Goal: Information Seeking & Learning: Learn about a topic

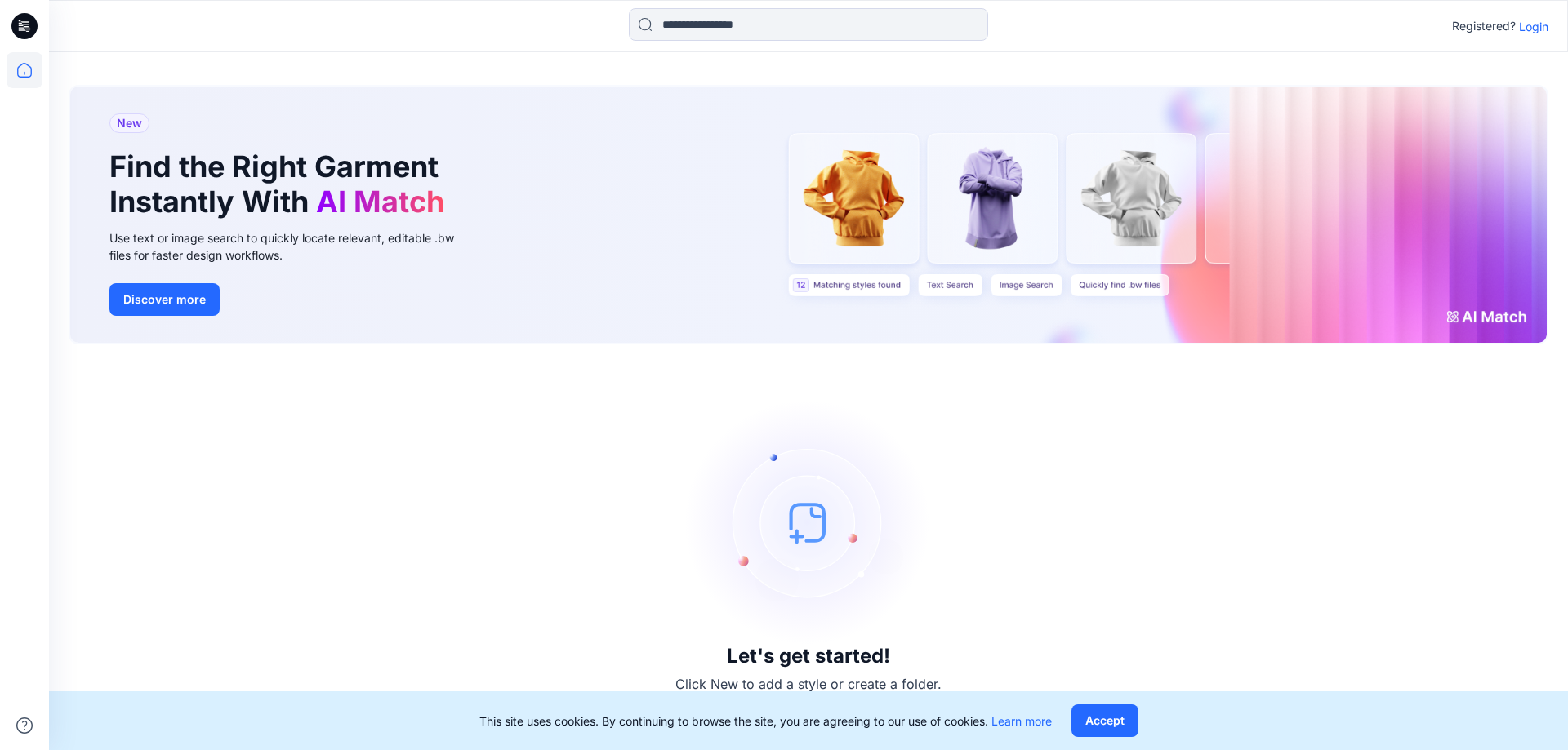
click at [1544, 28] on p "Login" at bounding box center [1533, 26] width 29 height 17
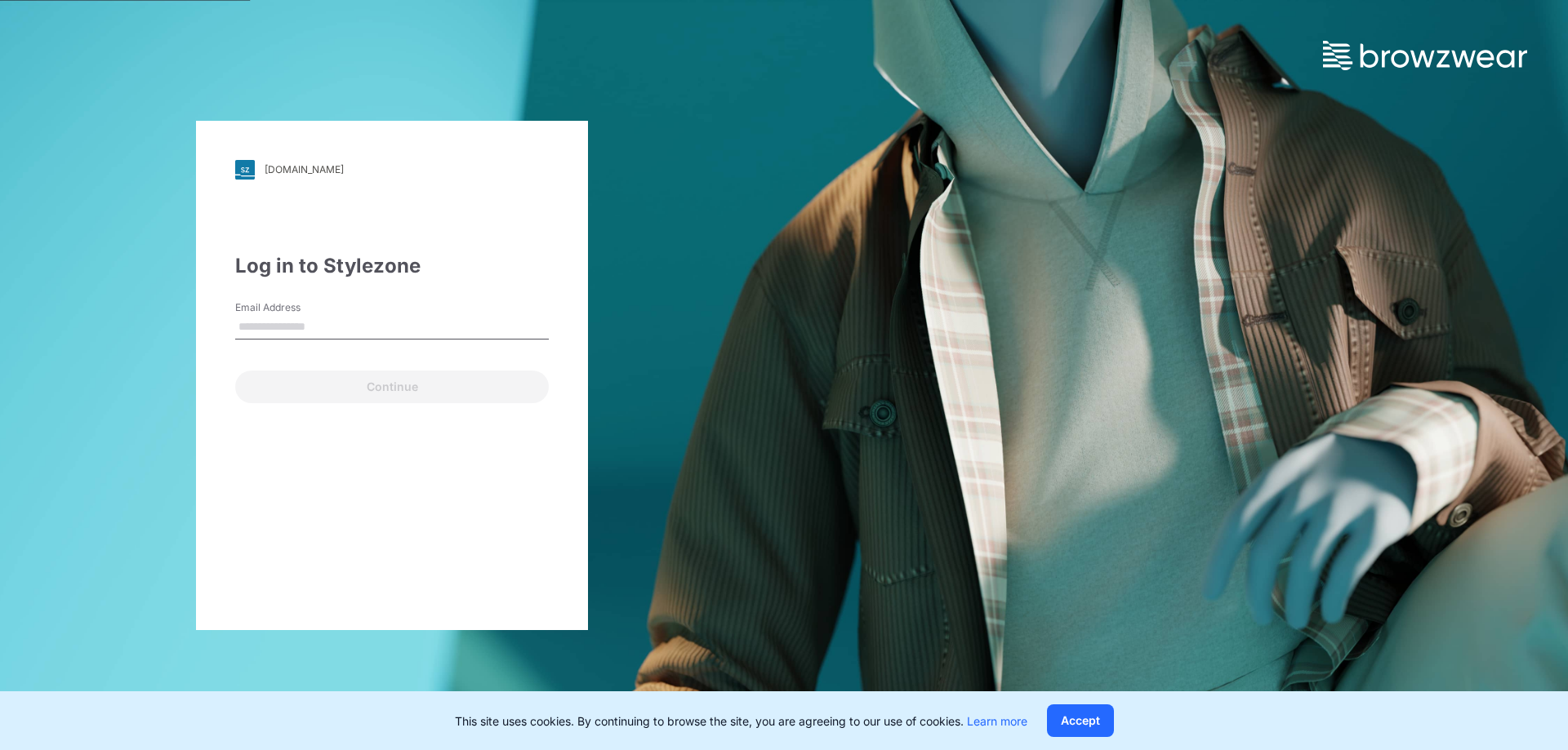
click at [407, 328] on input "Email Address" at bounding box center [392, 327] width 314 height 25
type input "**********"
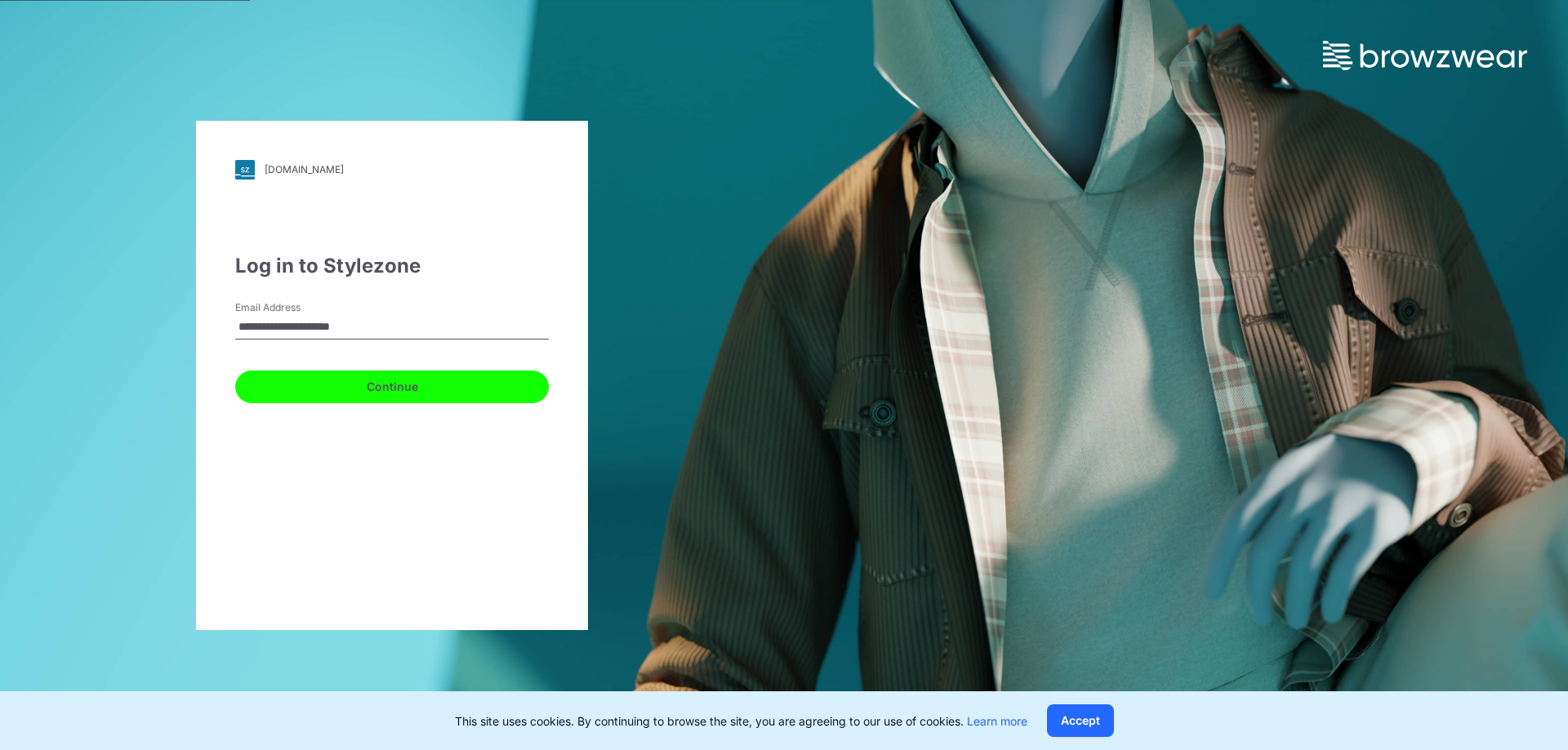
click at [339, 377] on button "Continue" at bounding box center [392, 387] width 314 height 33
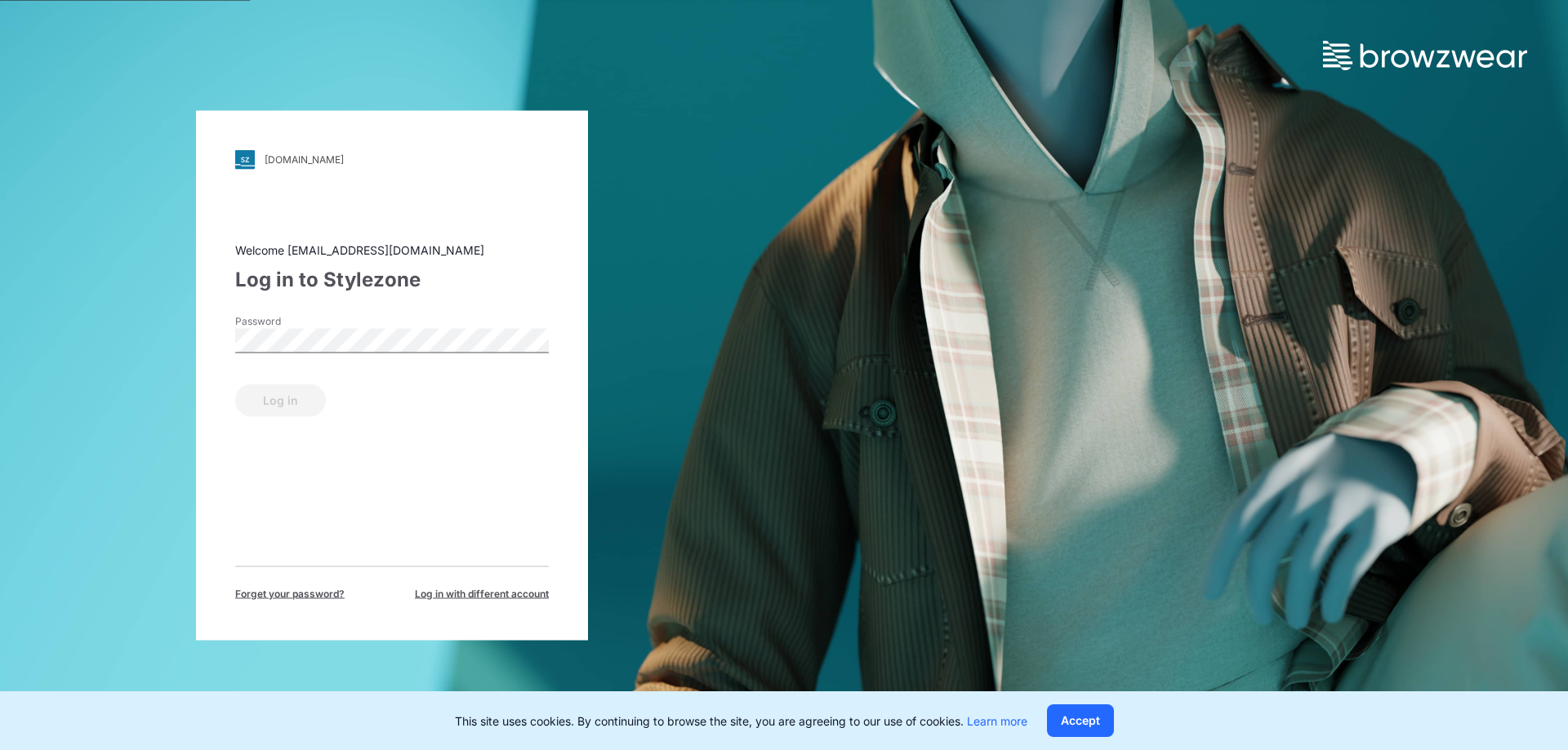
click at [391, 357] on div "Password" at bounding box center [392, 338] width 314 height 49
click at [235, 384] on button "Log in" at bounding box center [280, 400] width 90 height 33
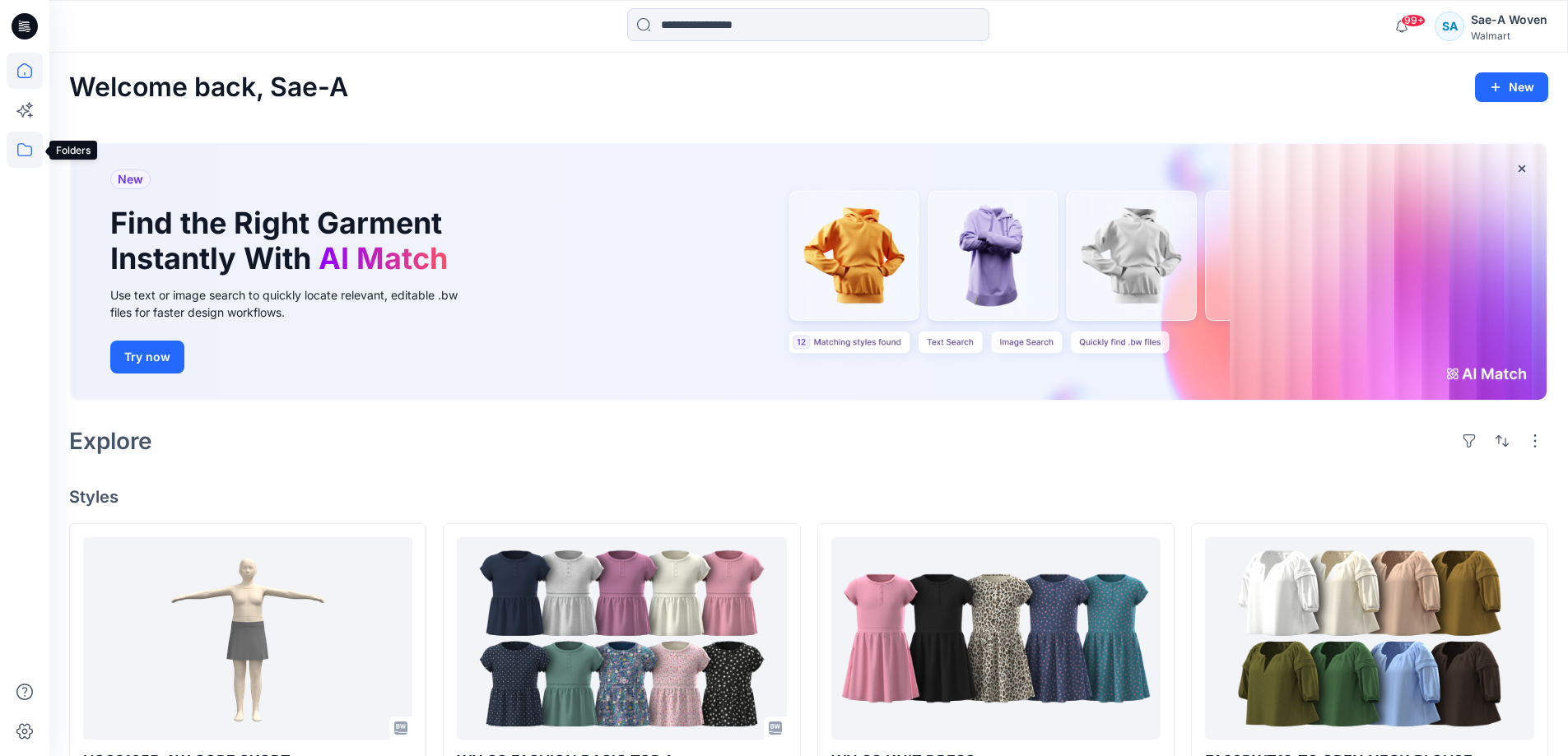
click at [33, 146] on icon at bounding box center [24, 149] width 36 height 36
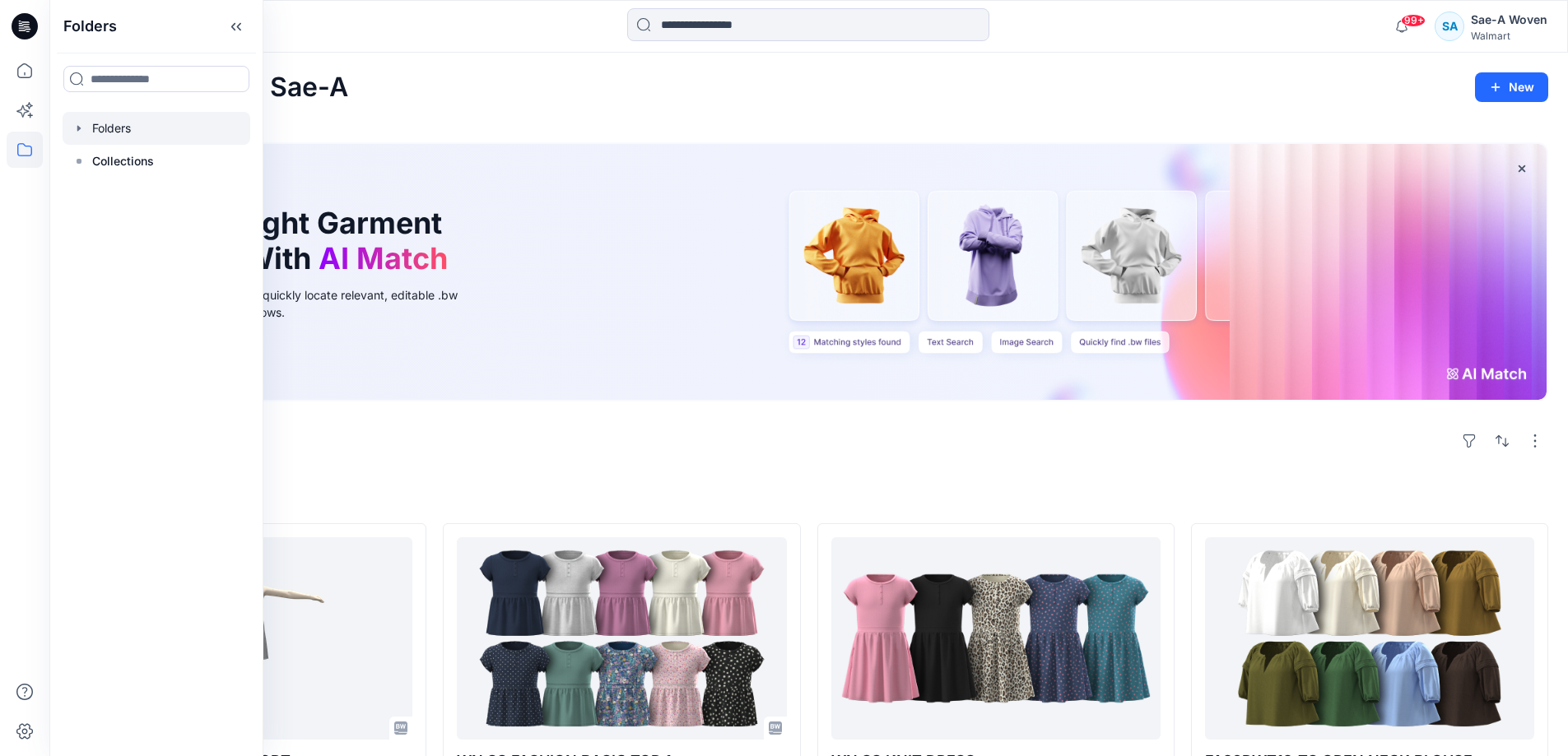
click at [111, 144] on div at bounding box center [156, 129] width 187 height 33
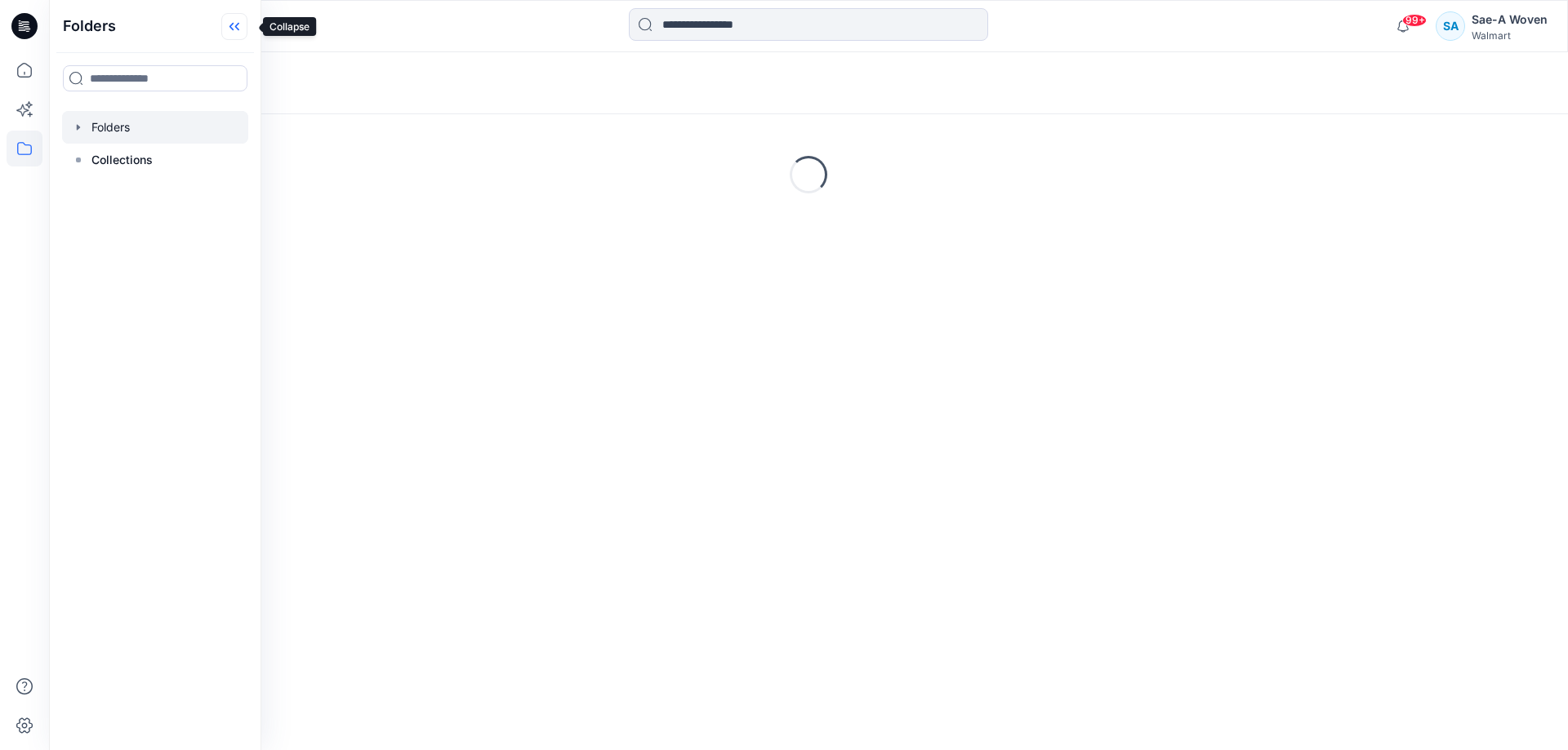
click at [242, 25] on icon at bounding box center [234, 26] width 26 height 27
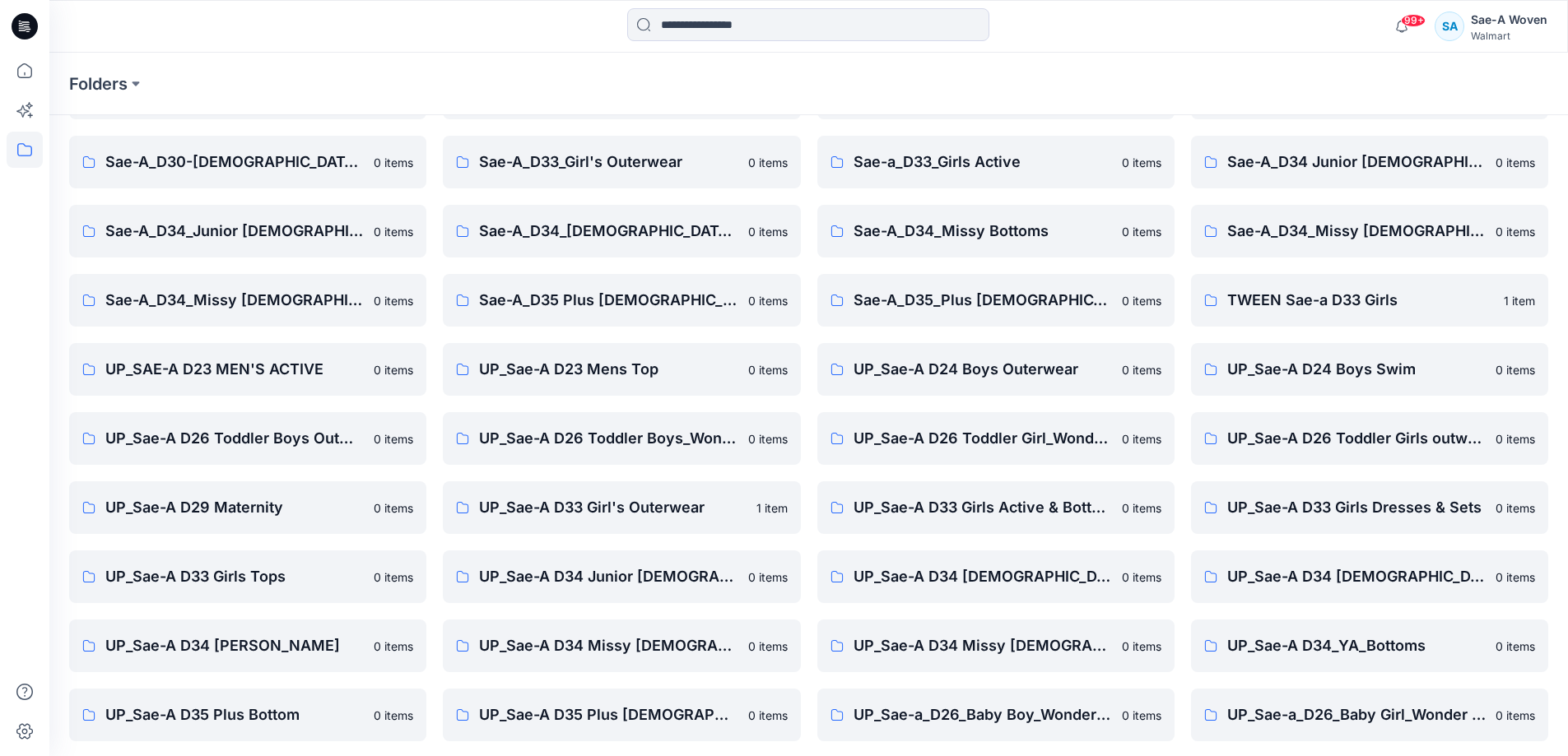
scroll to position [188, 0]
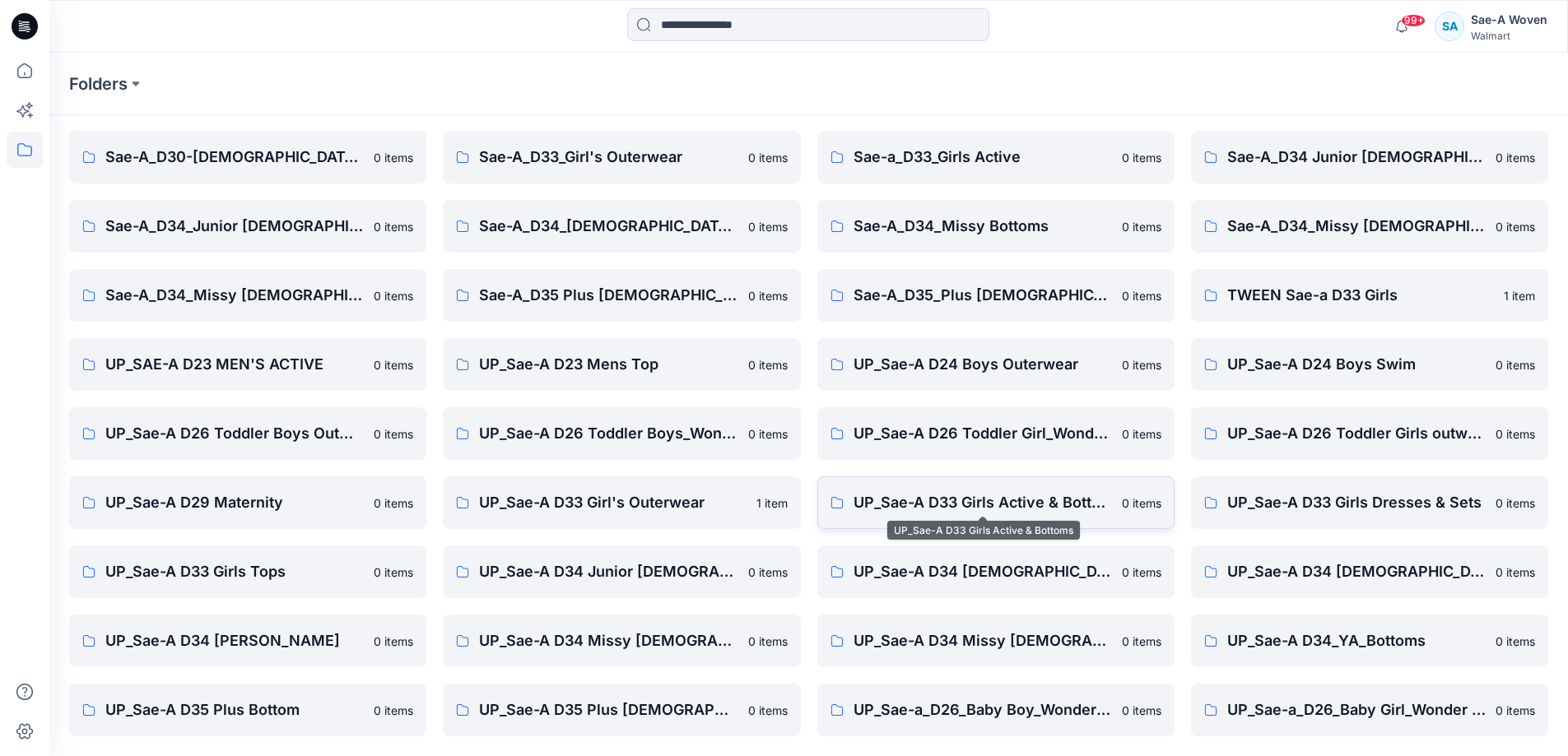
click at [904, 499] on p "UP_Sae-A D33 Girls Active & Bottoms" at bounding box center [982, 502] width 258 height 23
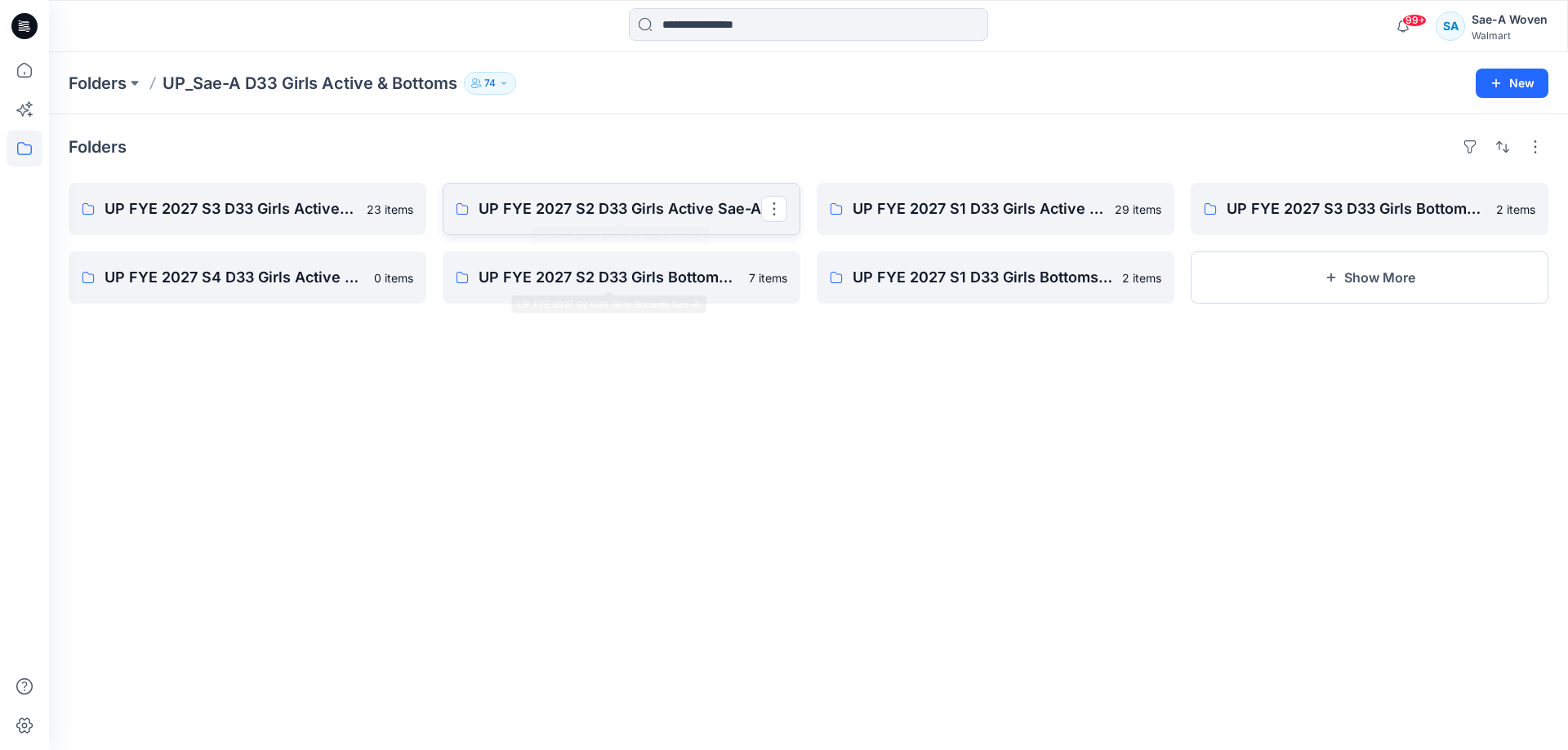
click at [627, 196] on link "UP FYE 2027 S2 D33 Girls Active Sae-A" at bounding box center [622, 209] width 357 height 52
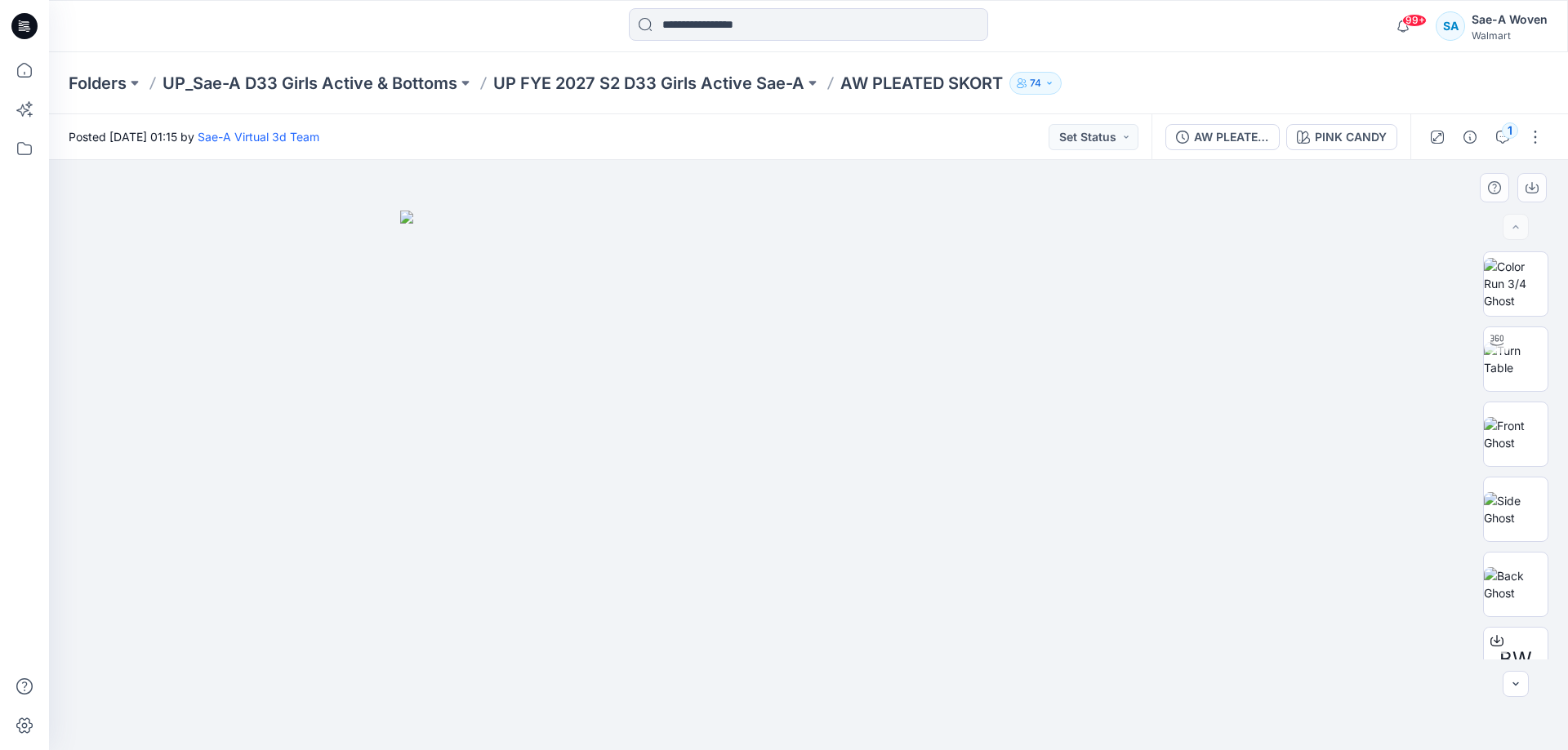
click at [1504, 136] on div "1" at bounding box center [1511, 130] width 16 height 16
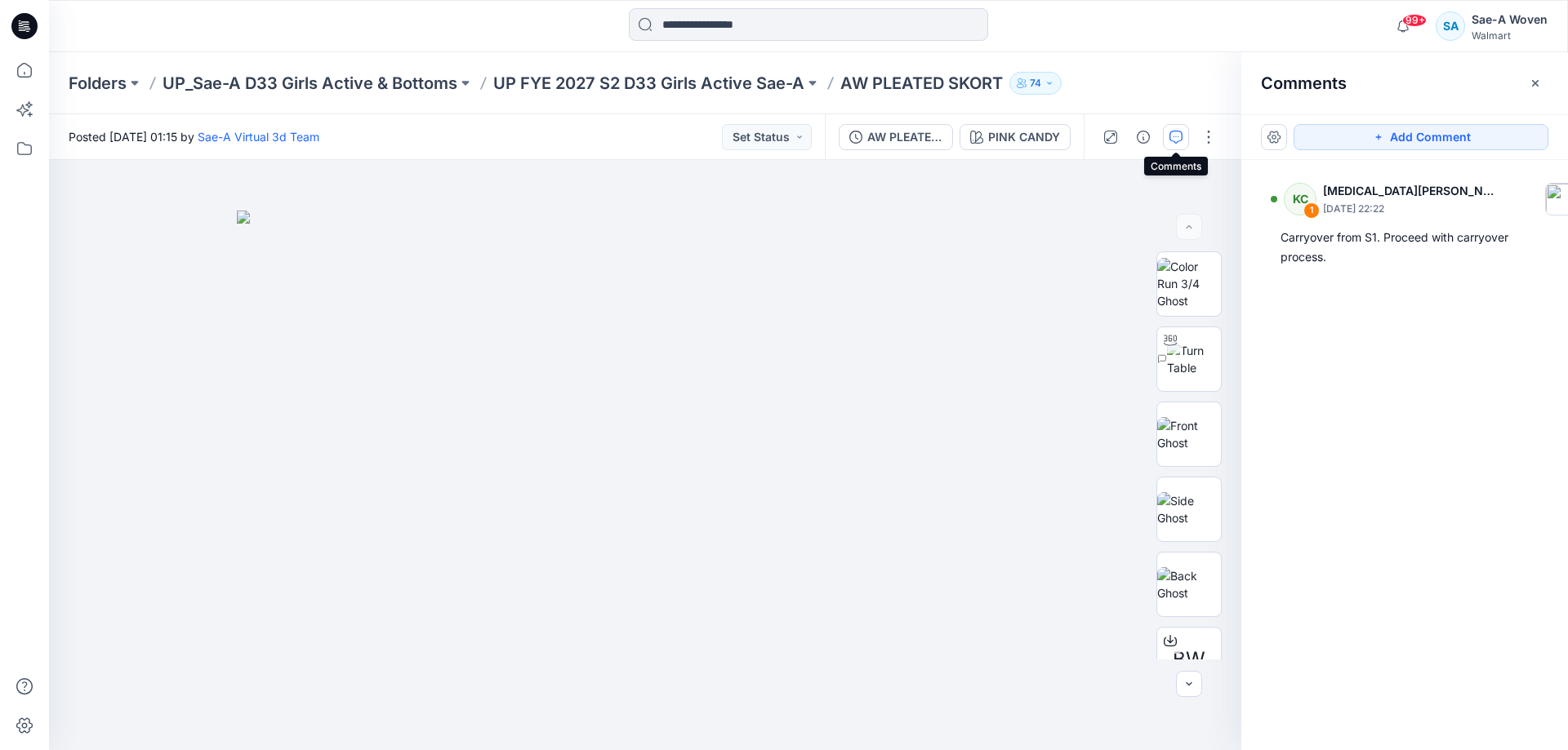
click at [766, 87] on p "UP FYE 2027 S2 D33 Girls Active Sae-A" at bounding box center [648, 83] width 311 height 23
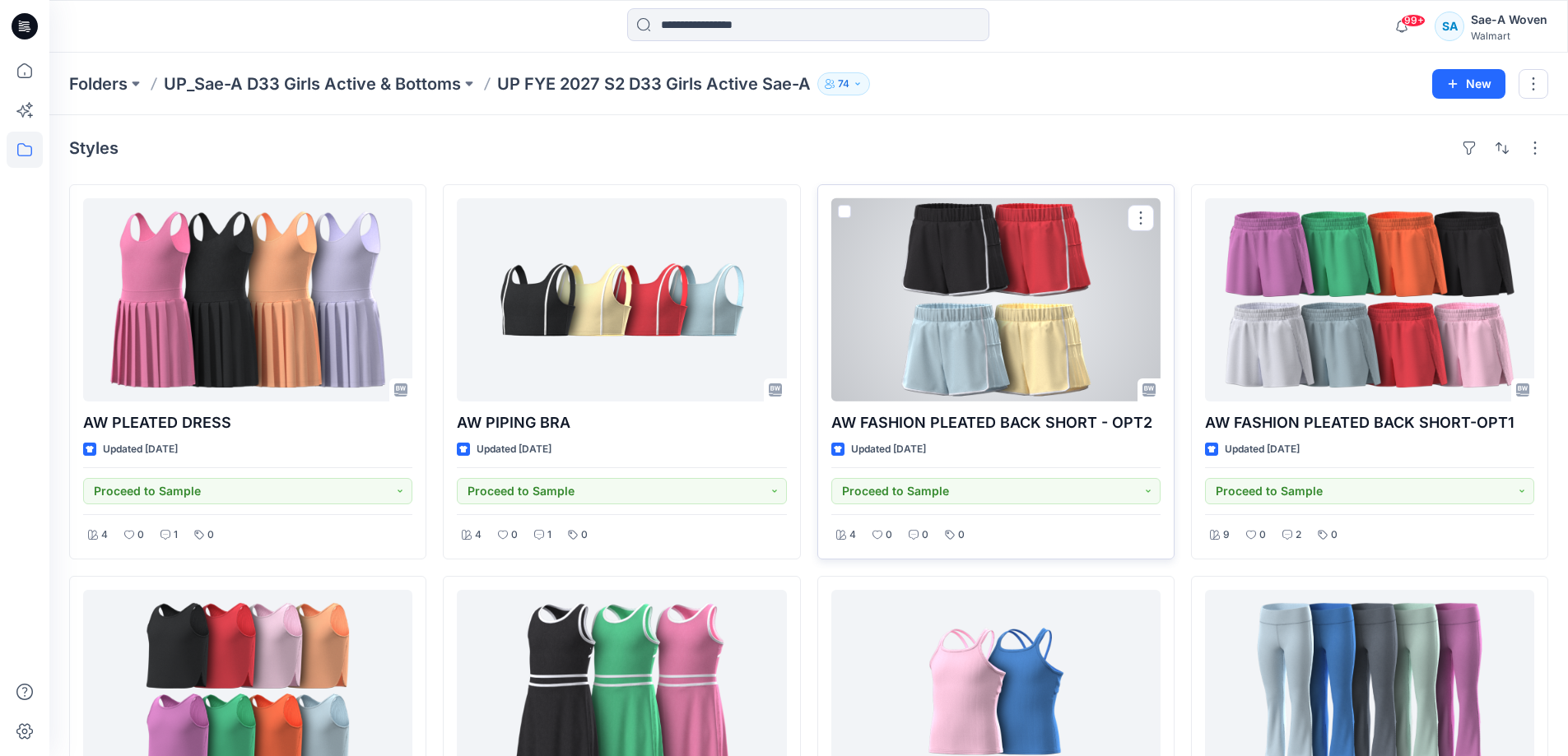
click at [996, 338] on div at bounding box center [996, 299] width 329 height 203
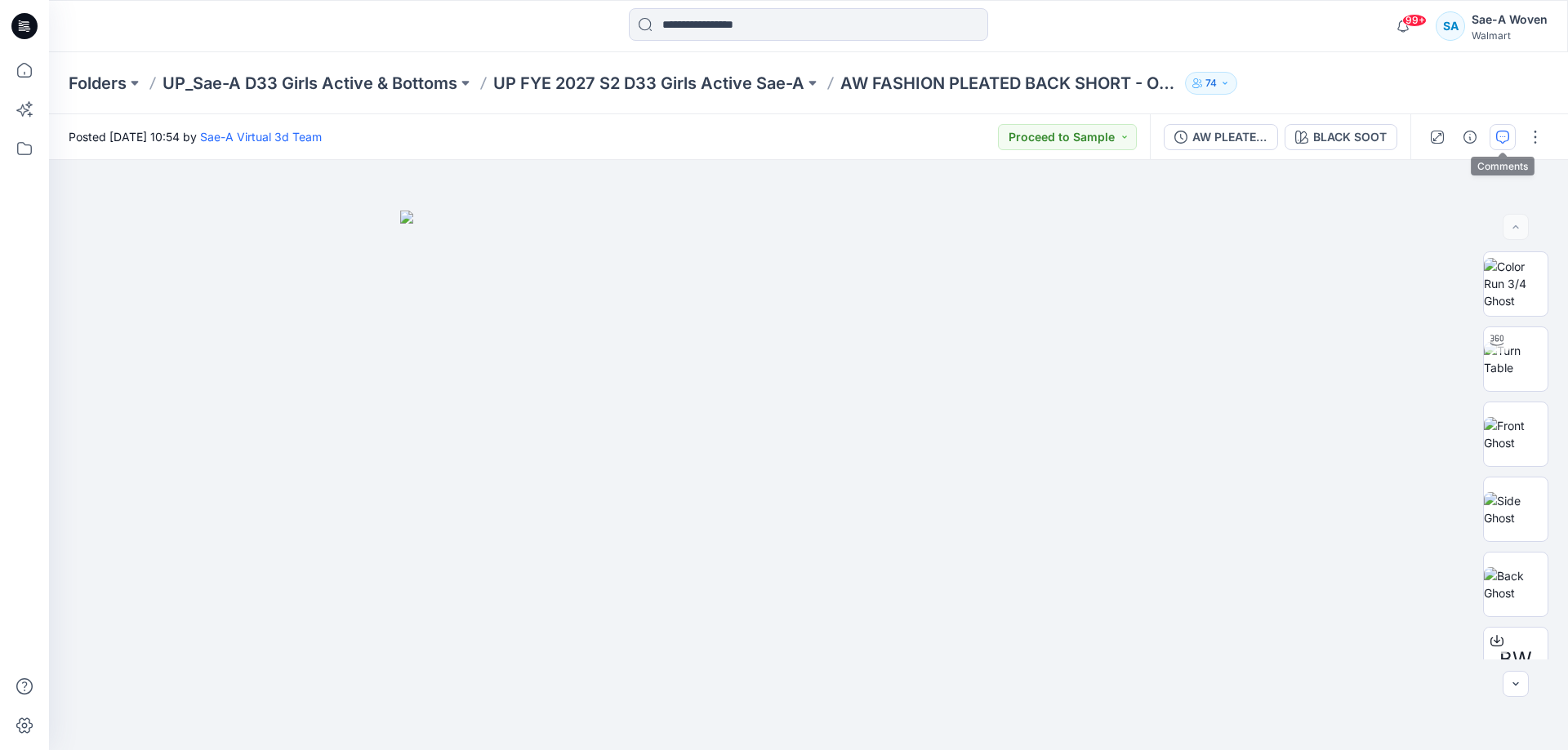
click at [1504, 144] on button "button" at bounding box center [1502, 137] width 26 height 26
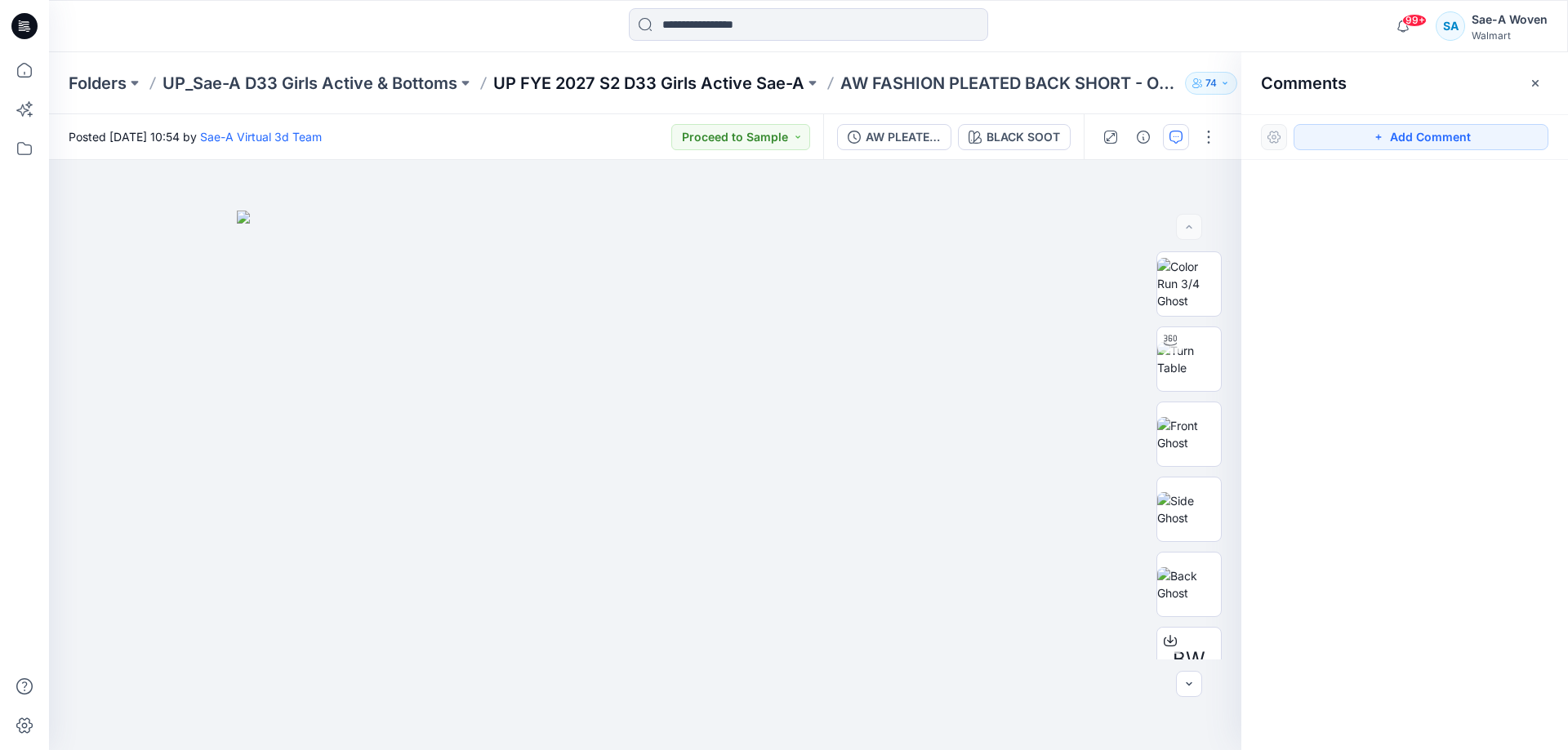
click at [743, 78] on p "UP FYE 2027 S2 D33 Girls Active Sae-A" at bounding box center [648, 83] width 311 height 23
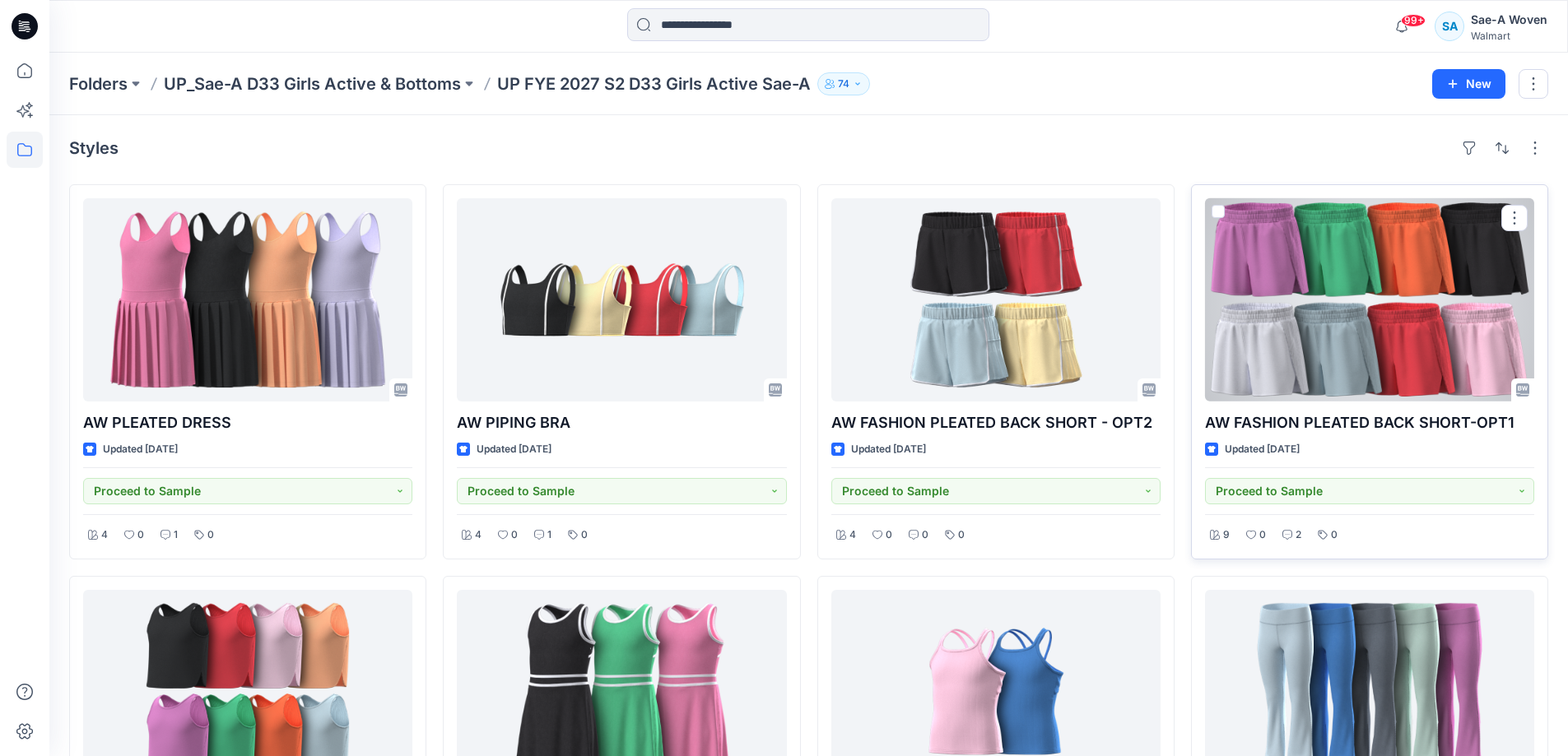
click at [1381, 417] on p "AW FASHION PLEATED BACK SHORT-OPT1" at bounding box center [1370, 423] width 329 height 23
click at [1388, 362] on div at bounding box center [1370, 299] width 329 height 203
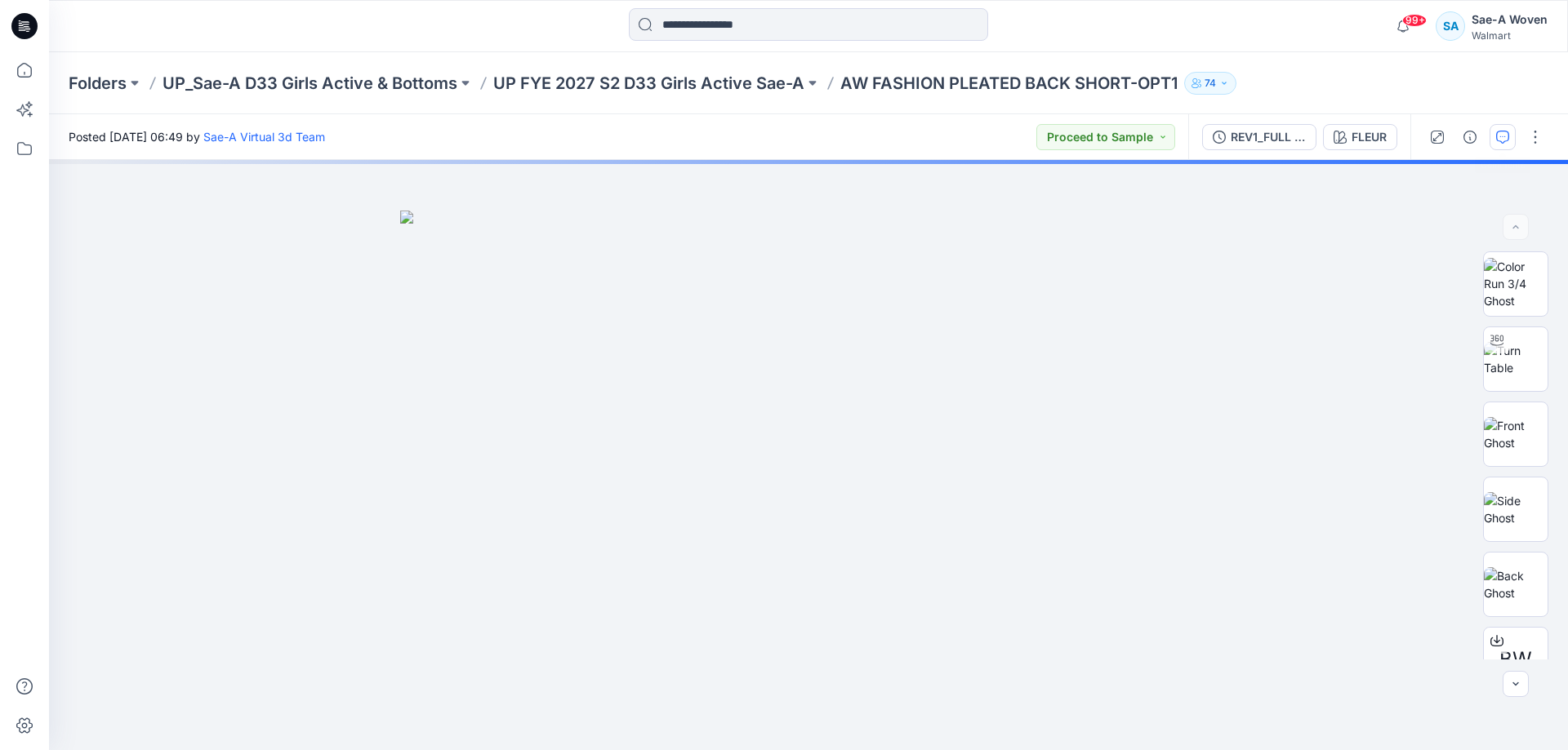
click at [1501, 141] on icon "button" at bounding box center [1502, 137] width 13 height 13
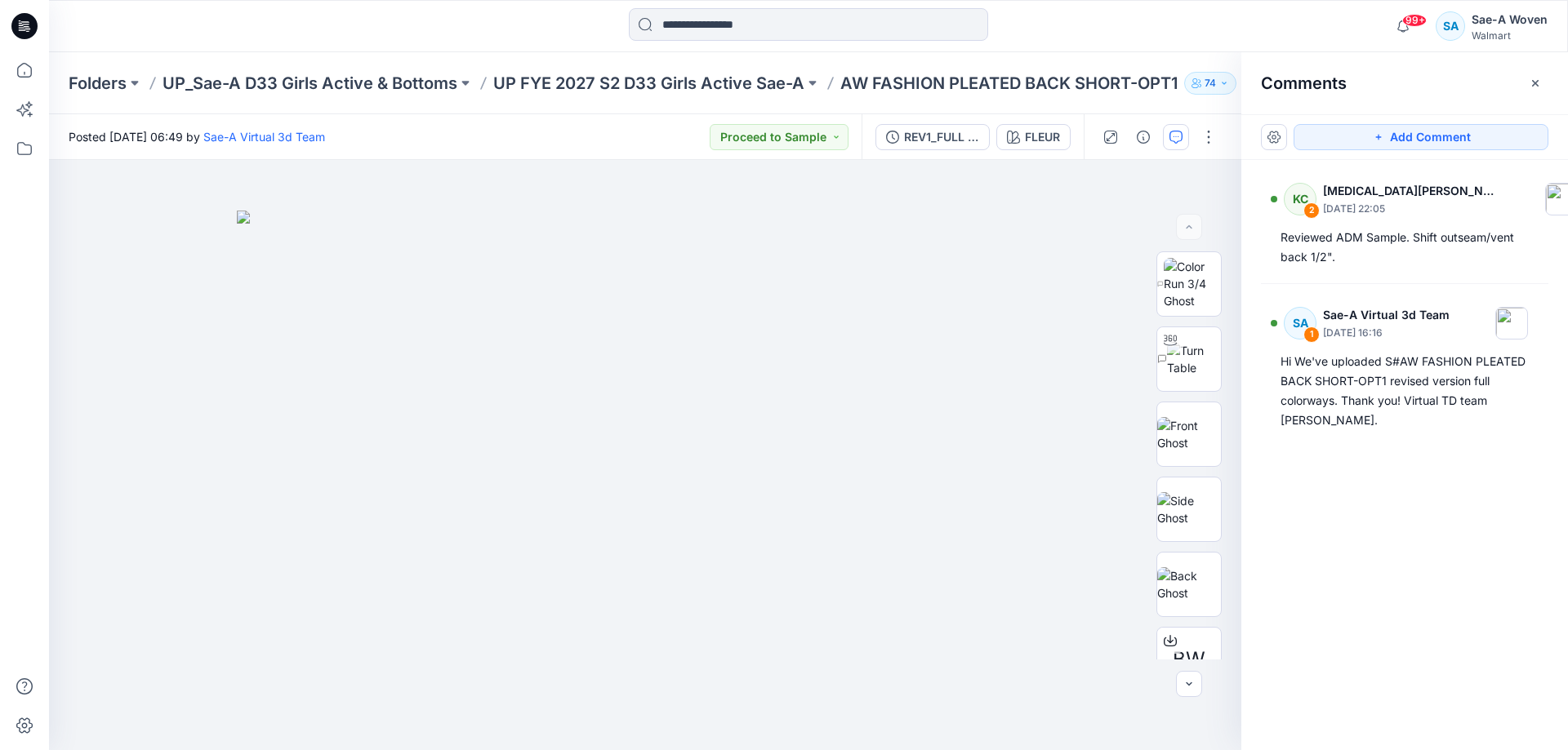
click at [717, 96] on div "Folders UP_Sae-A D33 Girls Active & Bottoms UP FYE 2027 S2 D33 Girls Active Sae…" at bounding box center [809, 83] width 1519 height 62
click at [717, 84] on p "UP FYE 2027 S2 D33 Girls Active Sae-A" at bounding box center [648, 83] width 311 height 23
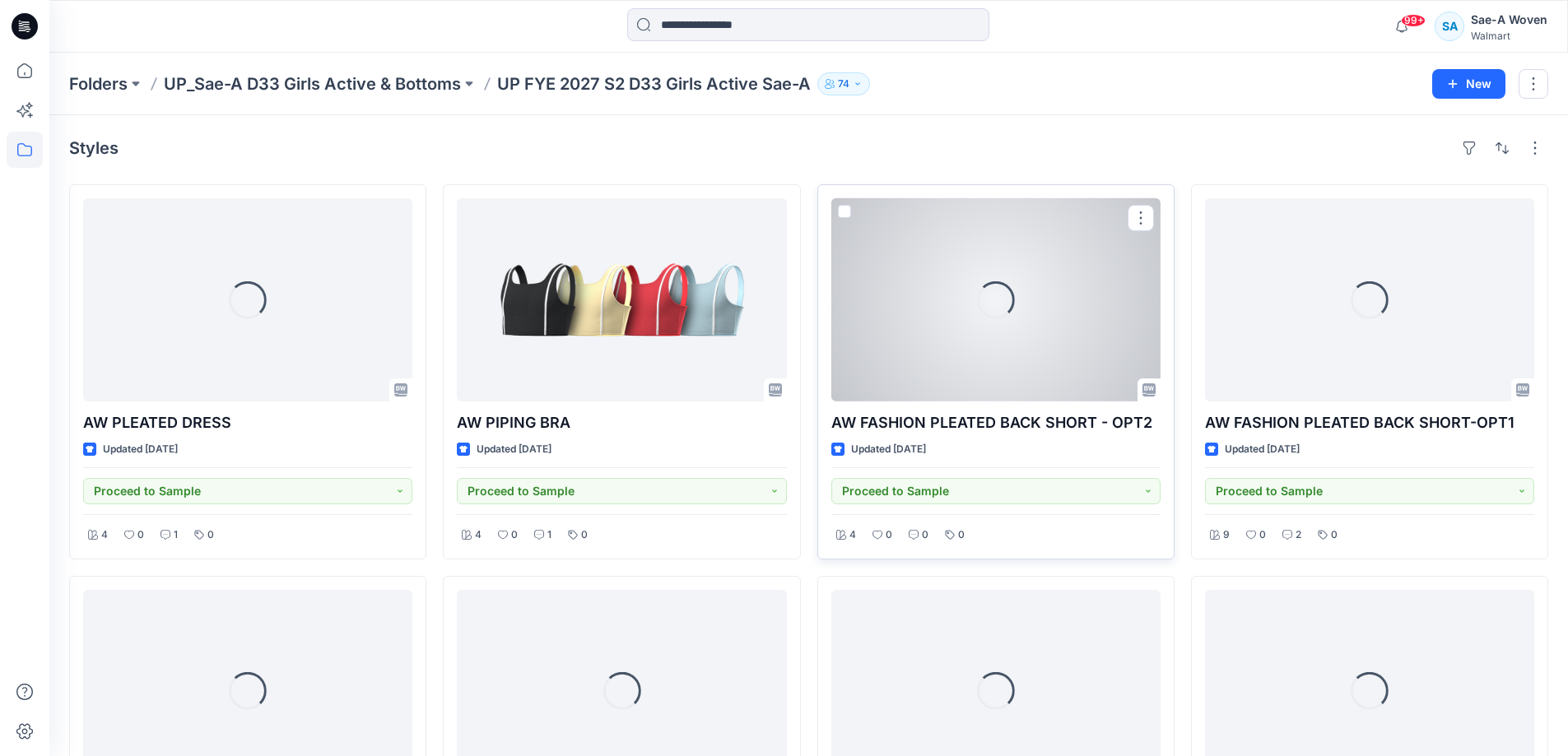
click at [1009, 344] on div "Loading..." at bounding box center [996, 299] width 329 height 203
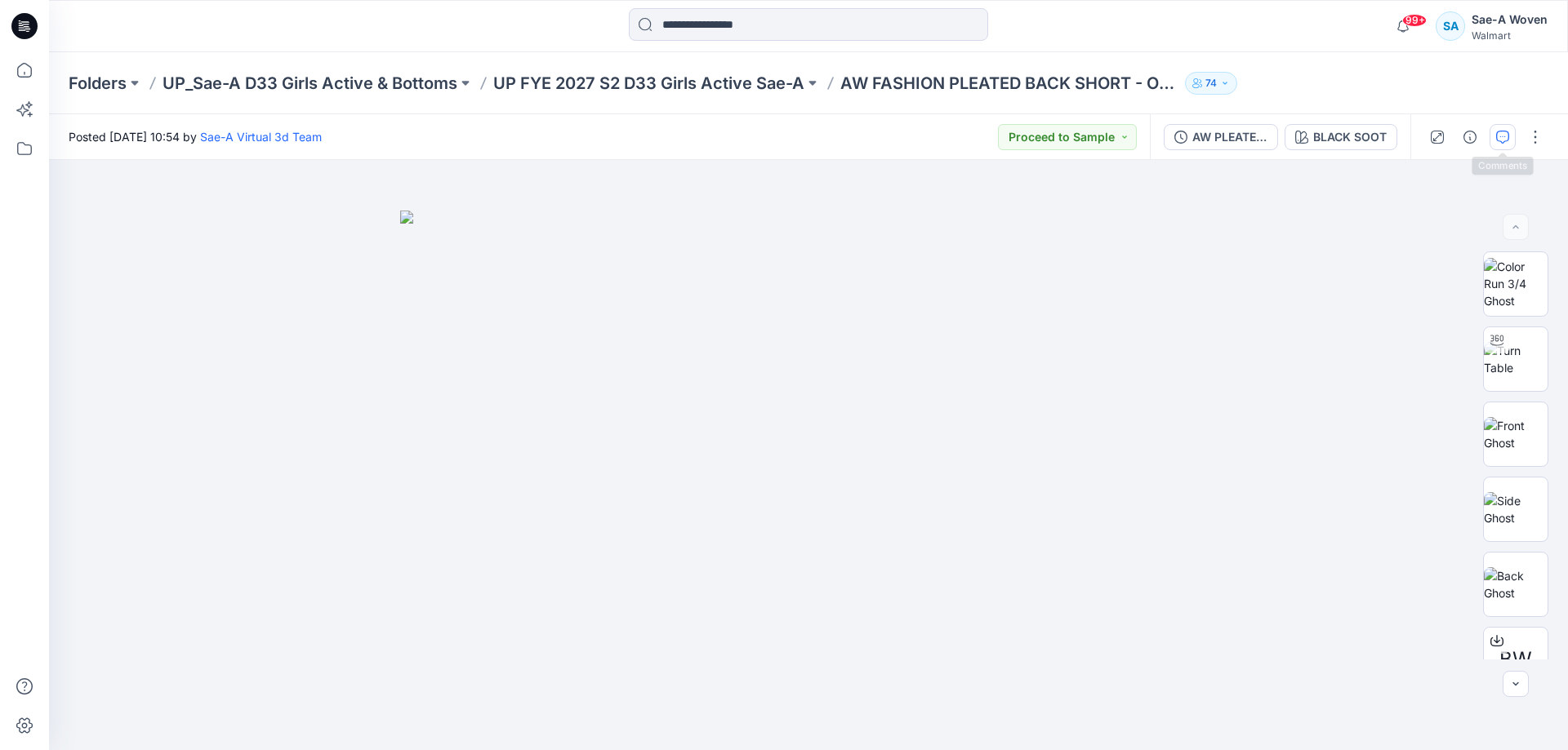
click at [1509, 136] on icon "button" at bounding box center [1502, 137] width 13 height 13
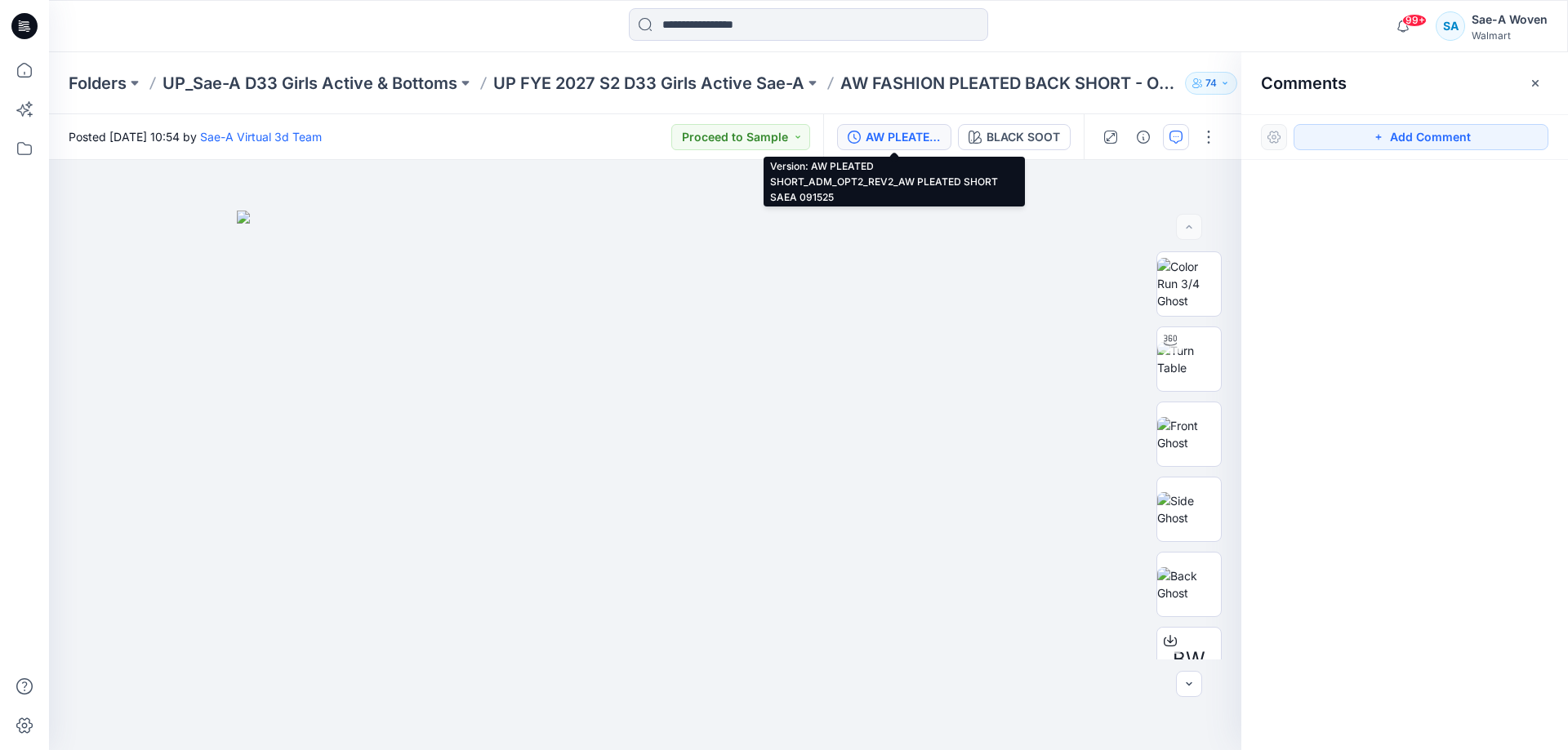
click at [939, 138] on div "AW PLEATED SHORT_ADM_OPT2_REV2_AW PLEATED SHORT SAEA 091525" at bounding box center [903, 138] width 75 height 18
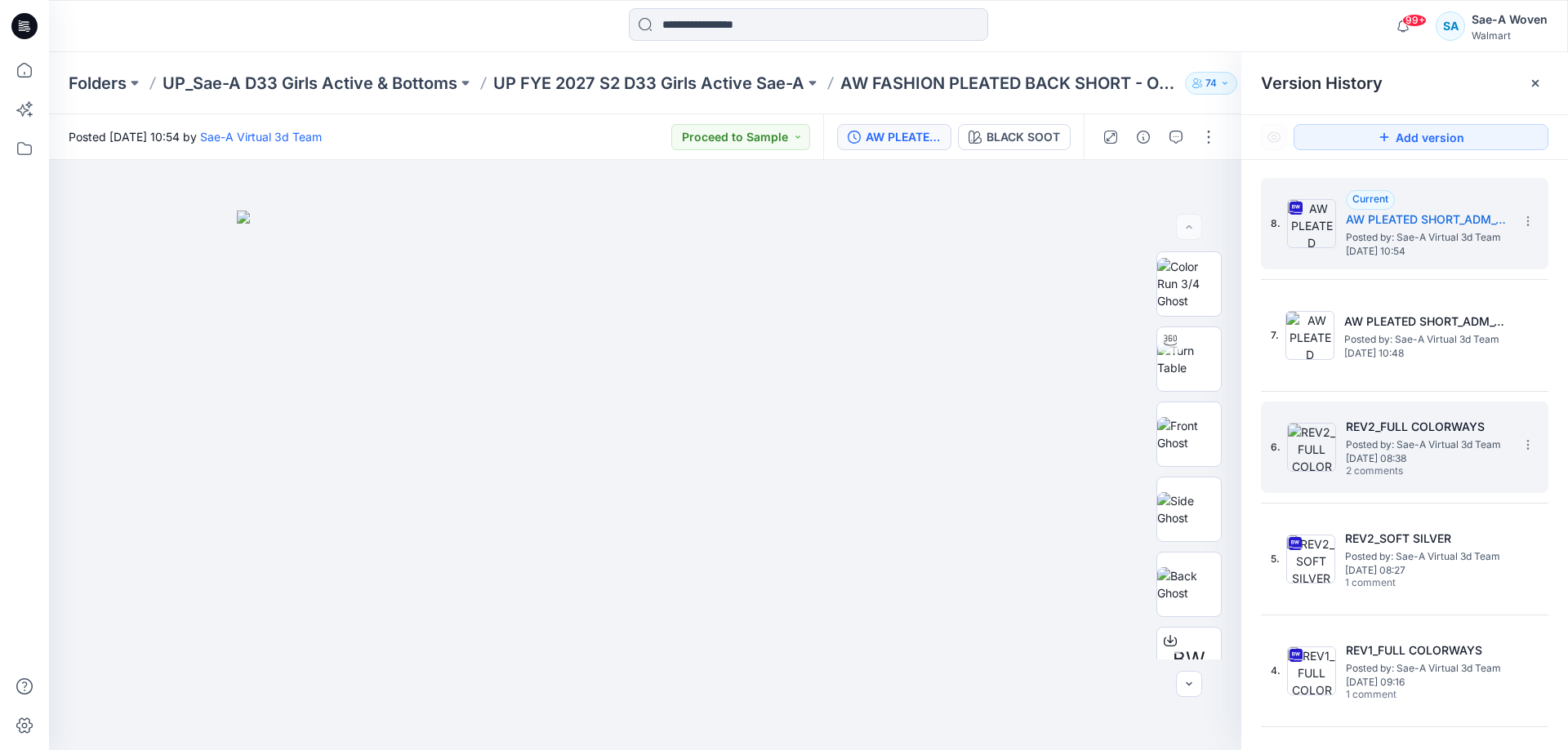
click at [1449, 459] on span "[DATE] 08:38" at bounding box center [1428, 458] width 163 height 12
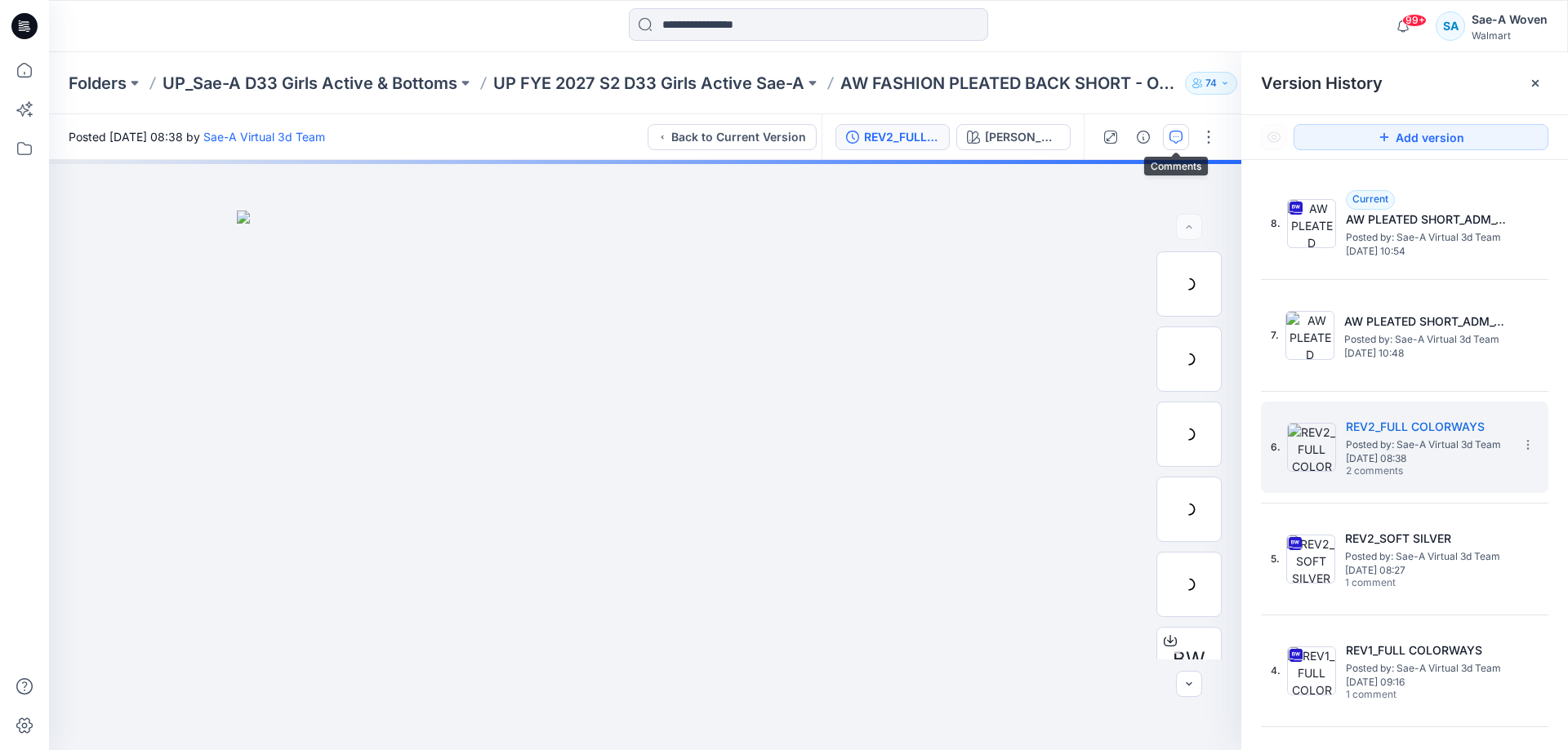
click at [1187, 132] on button "button" at bounding box center [1176, 137] width 26 height 26
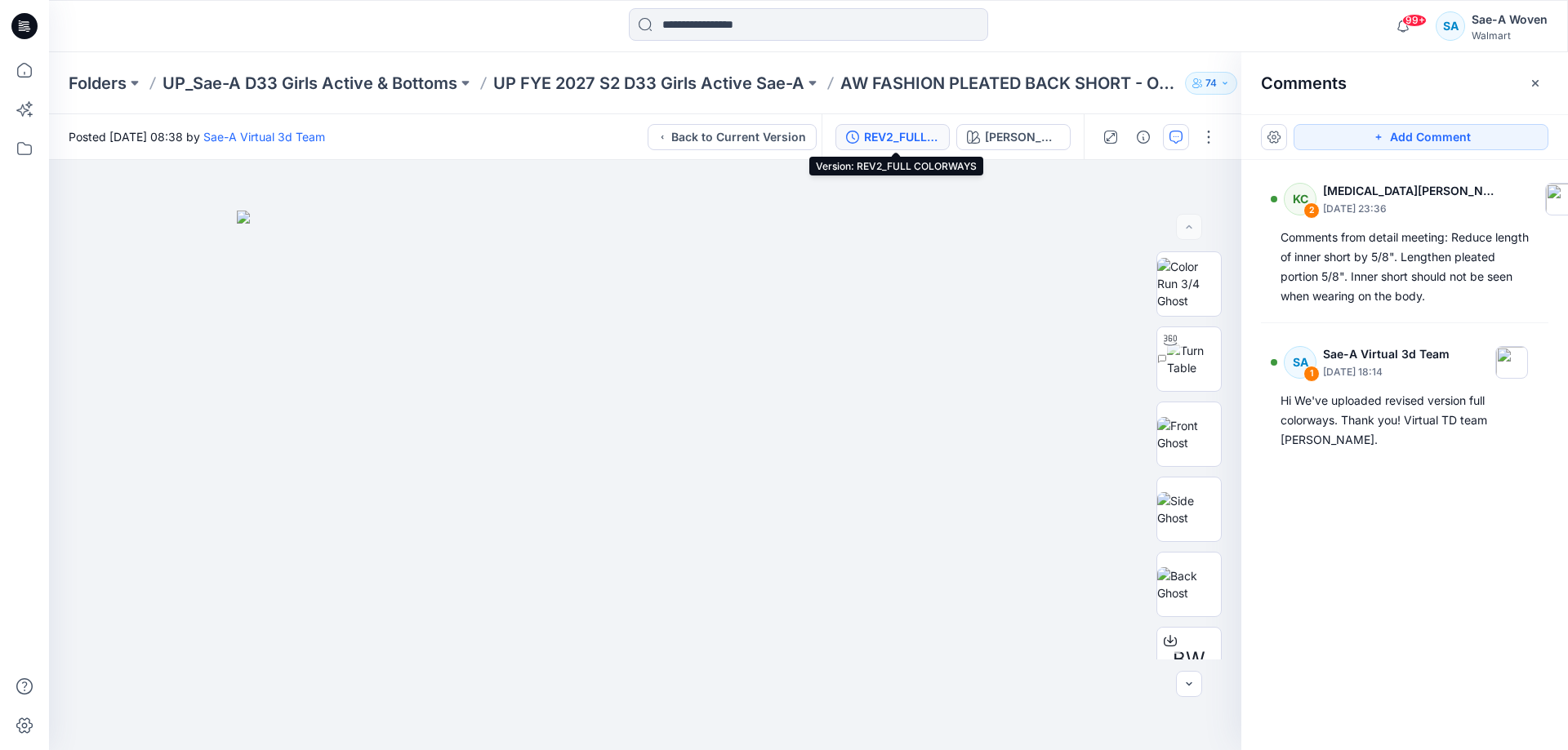
click at [922, 140] on div "REV2_FULL COLORWAYS" at bounding box center [902, 138] width 75 height 18
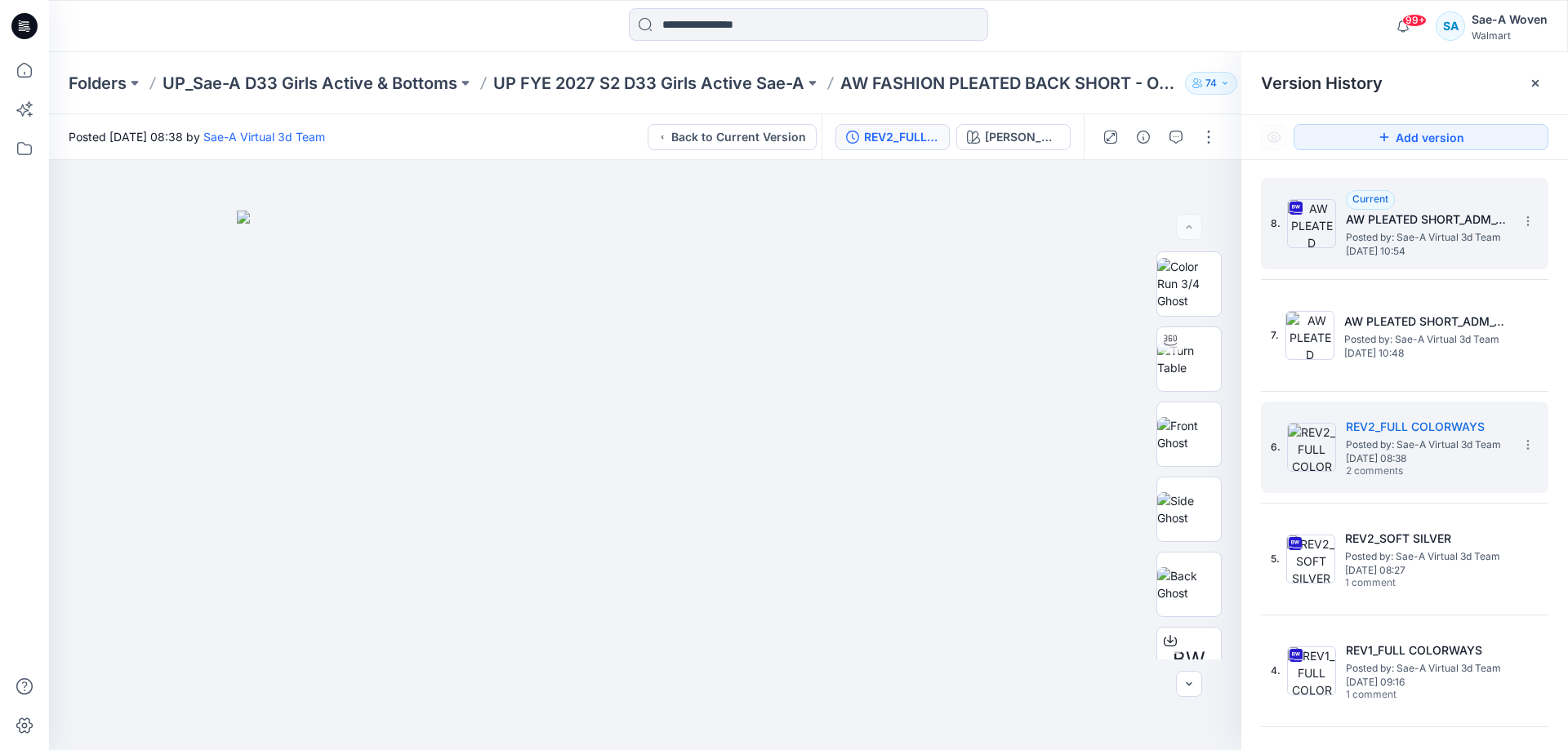
click at [1478, 227] on h5 "AW PLEATED SHORT_ADM_OPT2_REV2_AW PLEATED SHORT SAEA 091525" at bounding box center [1428, 220] width 163 height 20
